Goal: Task Accomplishment & Management: Manage account settings

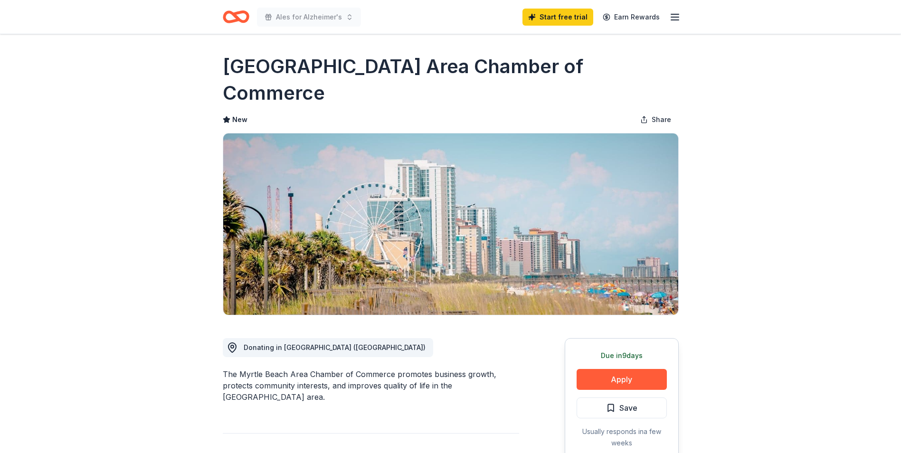
click at [673, 14] on line "button" at bounding box center [675, 14] width 8 height 0
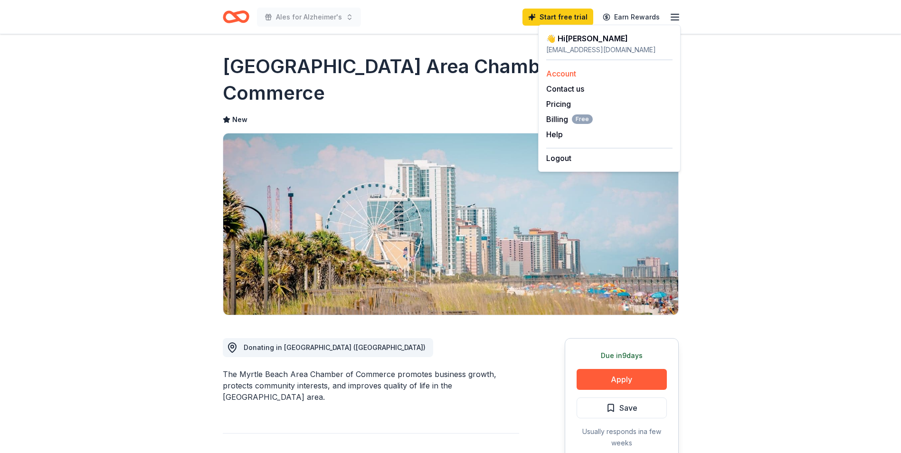
click at [566, 75] on link "Account" at bounding box center [561, 74] width 30 height 10
click at [553, 74] on link "Account" at bounding box center [561, 74] width 30 height 10
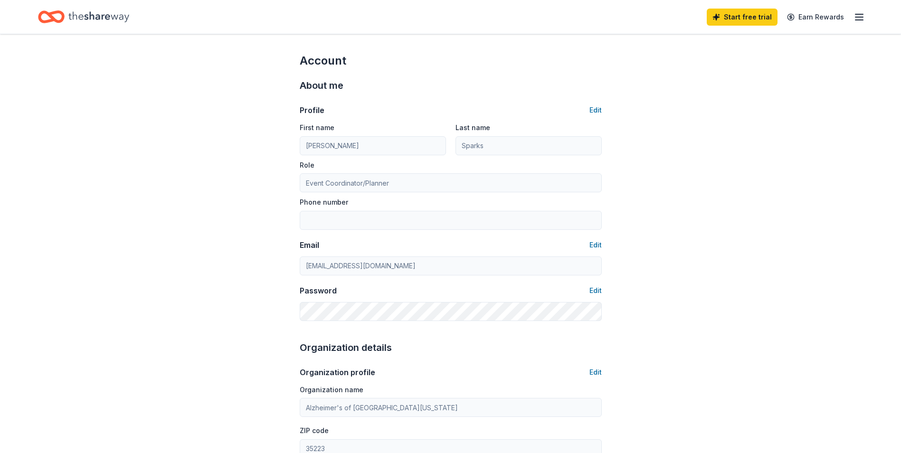
click at [859, 16] on icon "button" at bounding box center [859, 16] width 11 height 11
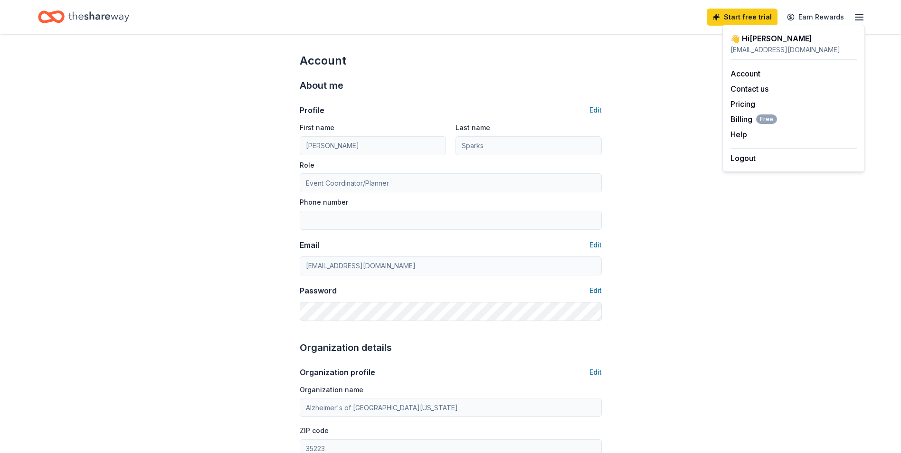
click at [99, 19] on icon "Home" at bounding box center [98, 16] width 61 height 10
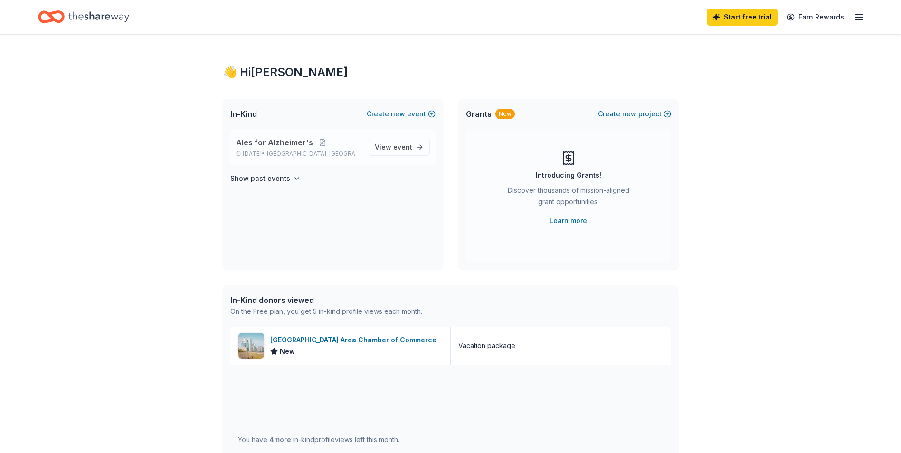
click at [304, 151] on span "[GEOGRAPHIC_DATA], [GEOGRAPHIC_DATA]" at bounding box center [314, 154] width 94 height 8
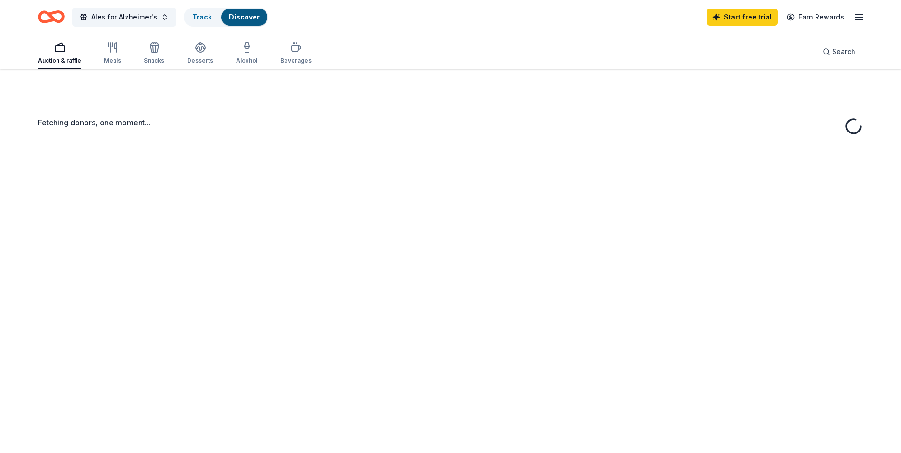
click at [394, 149] on div "Fetching donors, one moment..." at bounding box center [450, 295] width 901 height 453
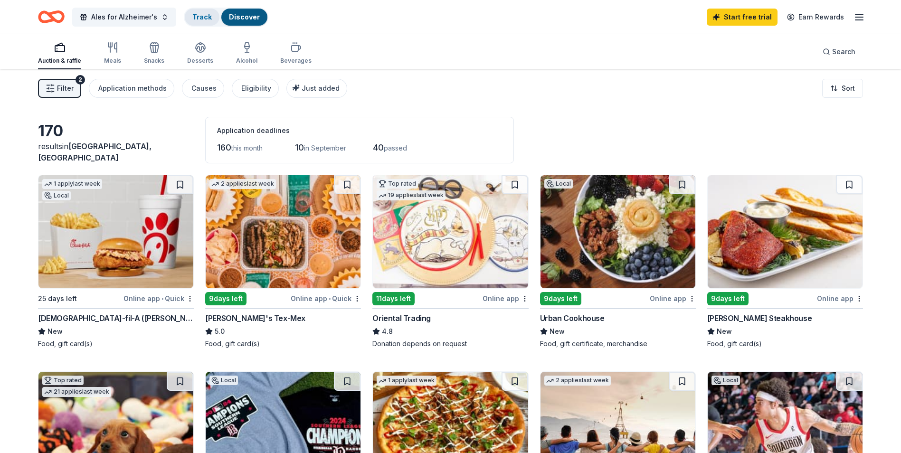
click at [189, 18] on div "Track" at bounding box center [202, 17] width 35 height 17
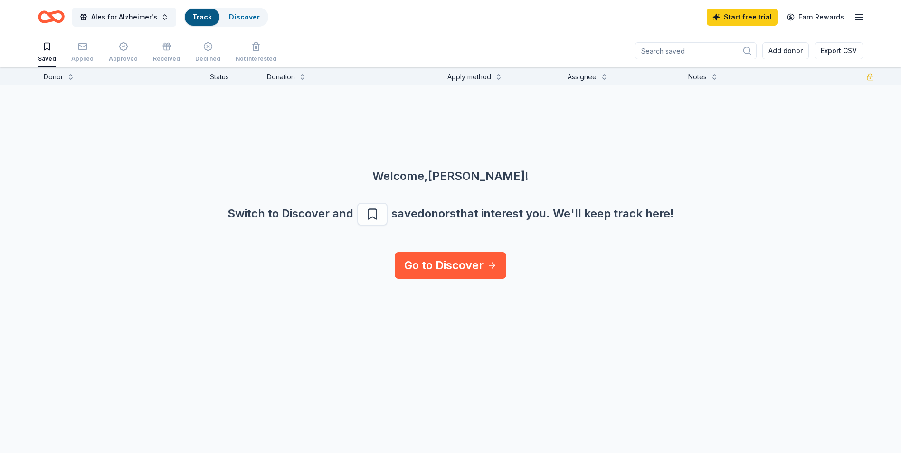
scroll to position [0, 0]
click at [77, 54] on div "Applied" at bounding box center [82, 51] width 22 height 21
click at [245, 18] on link "Discover" at bounding box center [244, 17] width 31 height 8
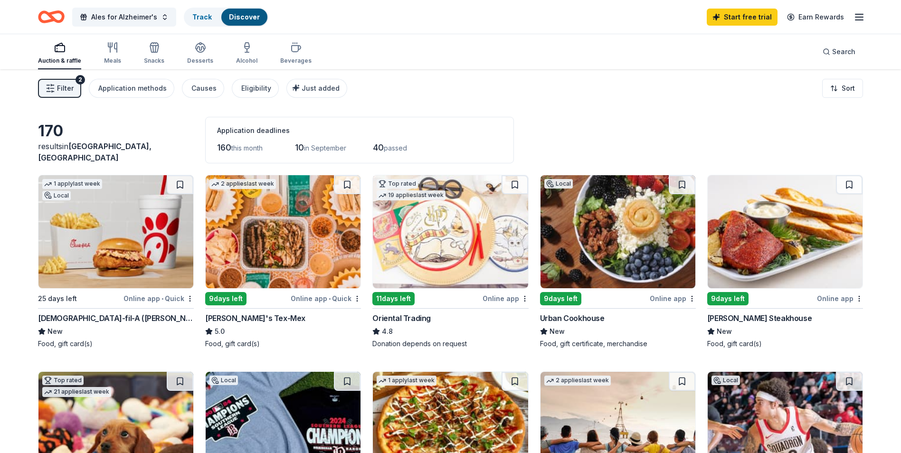
click at [49, 91] on icon "button" at bounding box center [51, 89] width 10 height 10
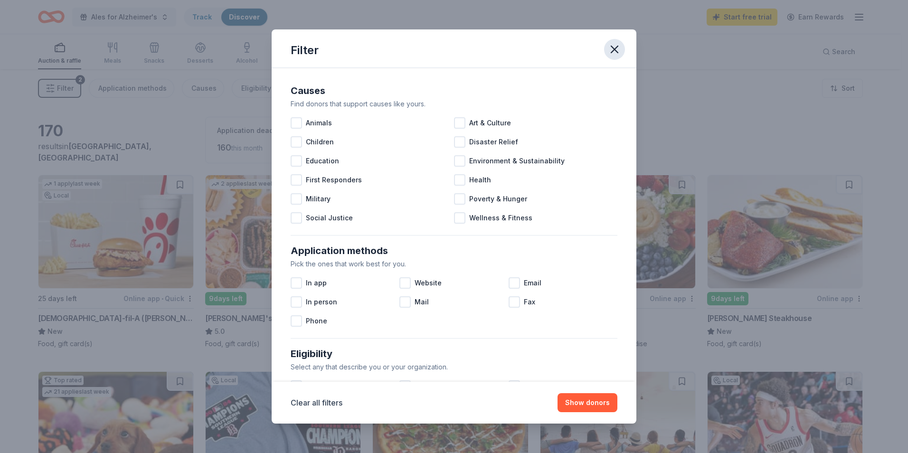
click at [615, 48] on icon "button" at bounding box center [614, 49] width 13 height 13
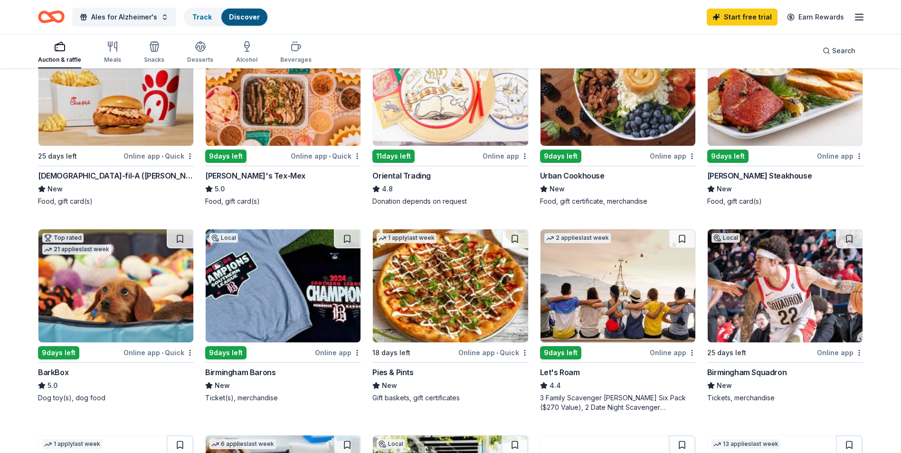
scroll to position [333, 0]
